Goal: Information Seeking & Learning: Understand process/instructions

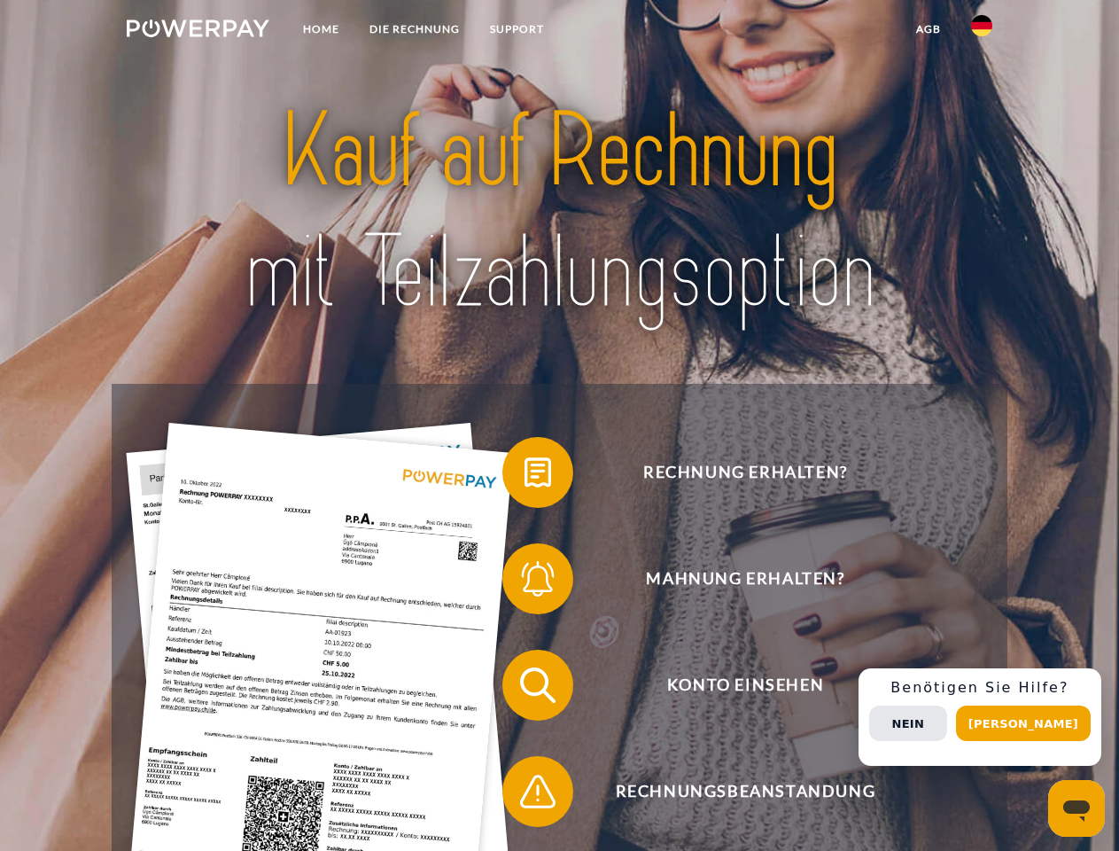
click at [198, 31] on img at bounding box center [198, 28] width 143 height 18
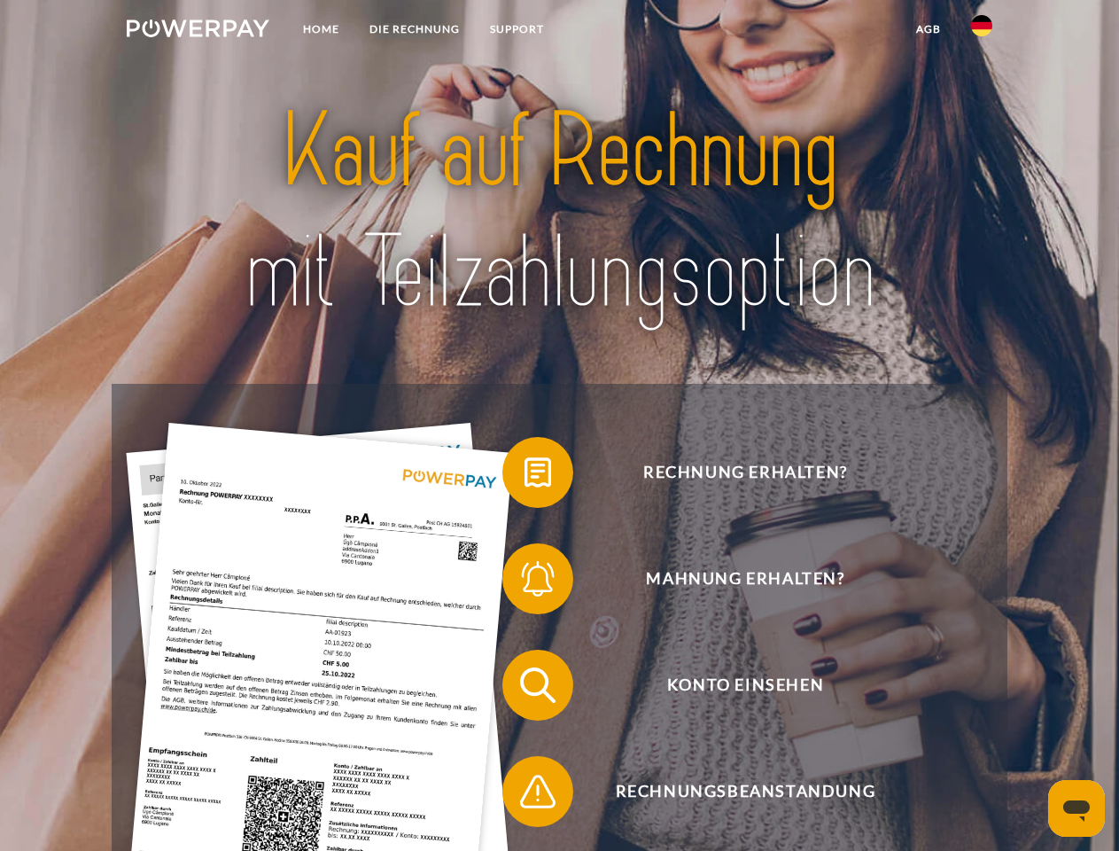
click at [982, 31] on img at bounding box center [981, 25] width 21 height 21
click at [928, 29] on link "agb" at bounding box center [928, 29] width 55 height 32
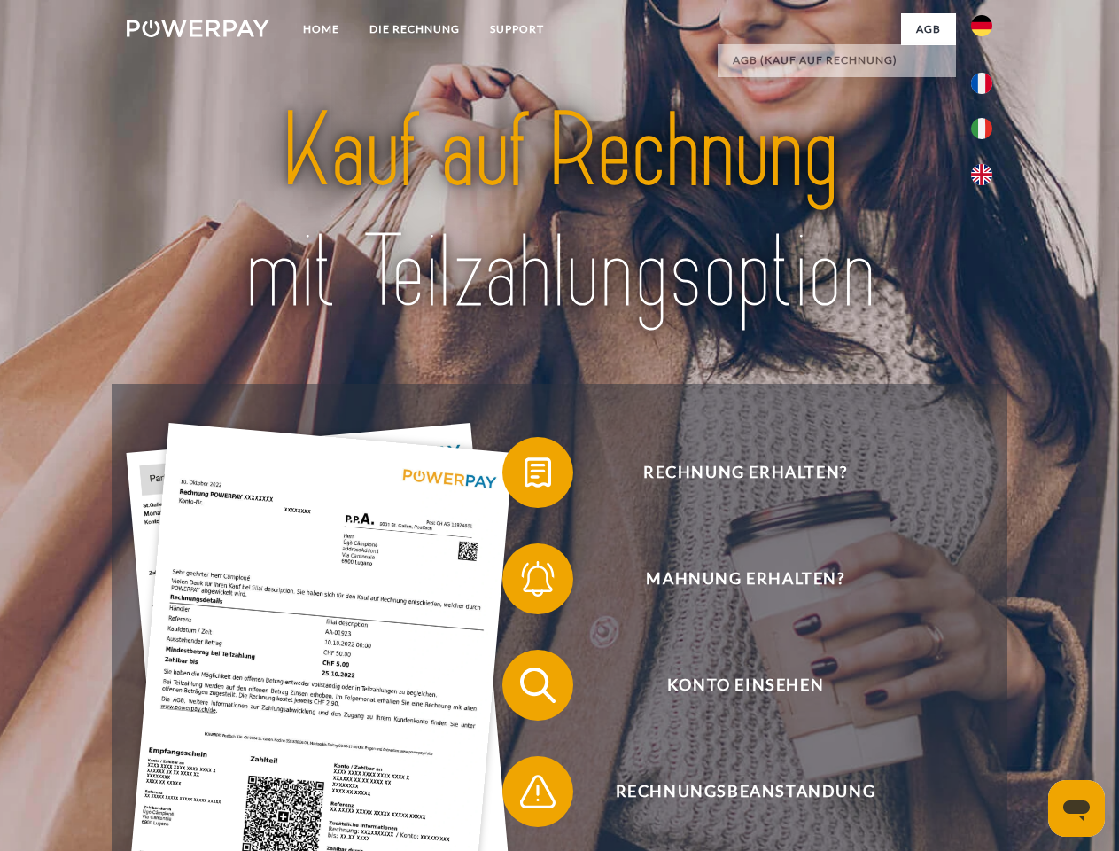
click at [524, 476] on span at bounding box center [511, 472] width 89 height 89
click at [524, 582] on span at bounding box center [511, 578] width 89 height 89
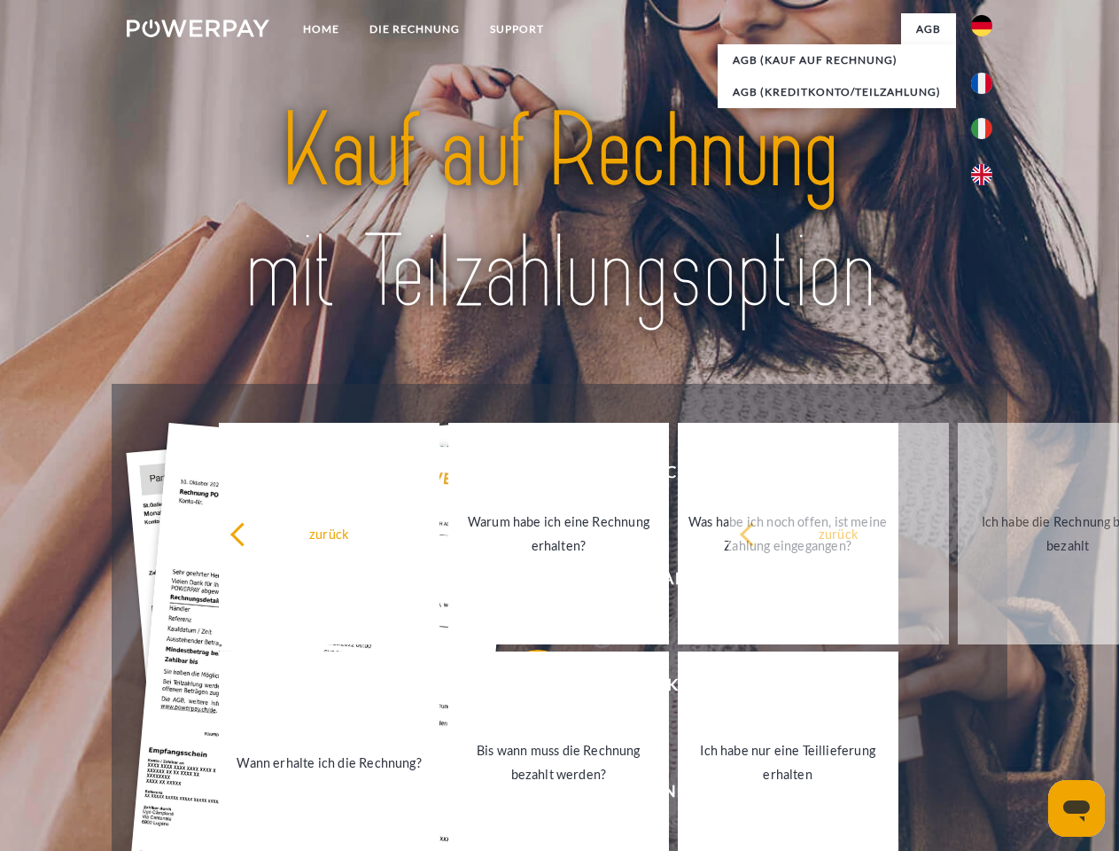
click at [524, 688] on link "Bis wann muss die Rechnung bezahlt werden?" at bounding box center [558, 761] width 221 height 221
click at [524, 795] on span at bounding box center [511, 791] width 89 height 89
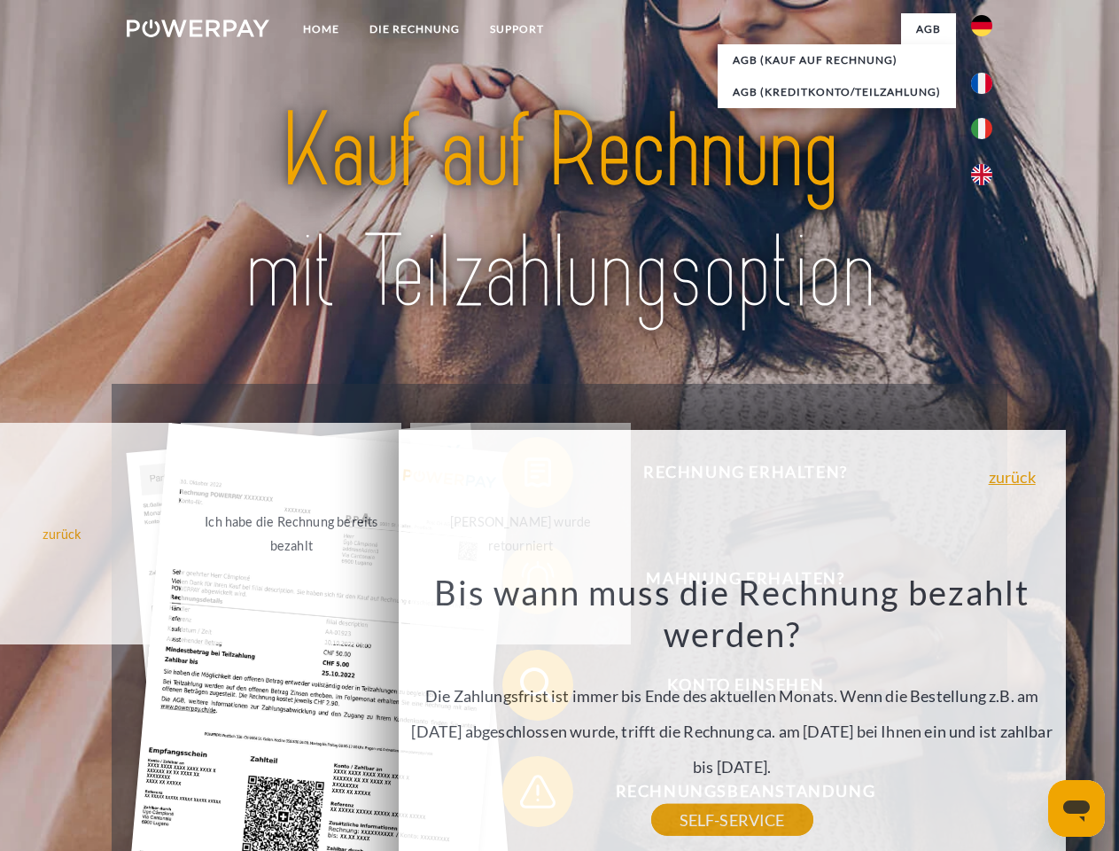
click at [986, 717] on div "Rechnung erhalten? Mahnung erhalten? Konto einsehen" at bounding box center [559, 738] width 895 height 709
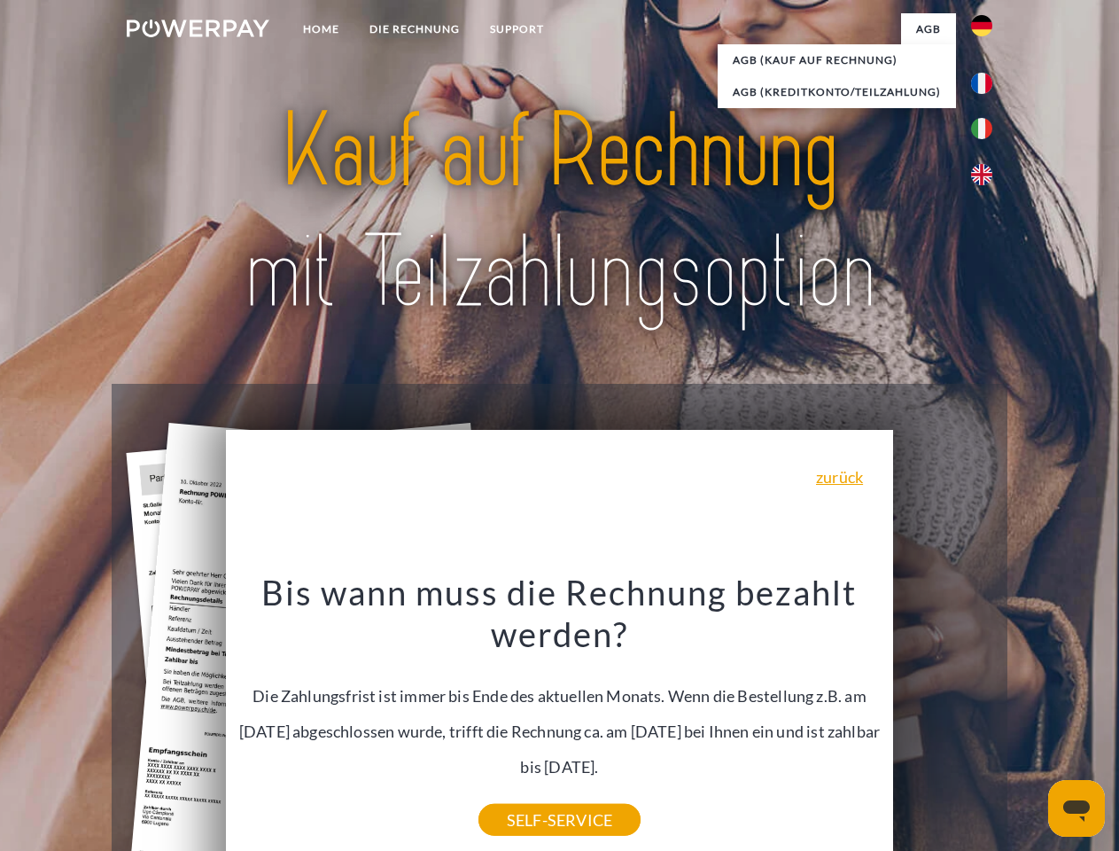
click at [943, 720] on span "Konto einsehen" at bounding box center [745, 684] width 434 height 71
click at [1029, 723] on header "Home DIE RECHNUNG SUPPORT" at bounding box center [559, 612] width 1119 height 1224
